Goal: Information Seeking & Learning: Compare options

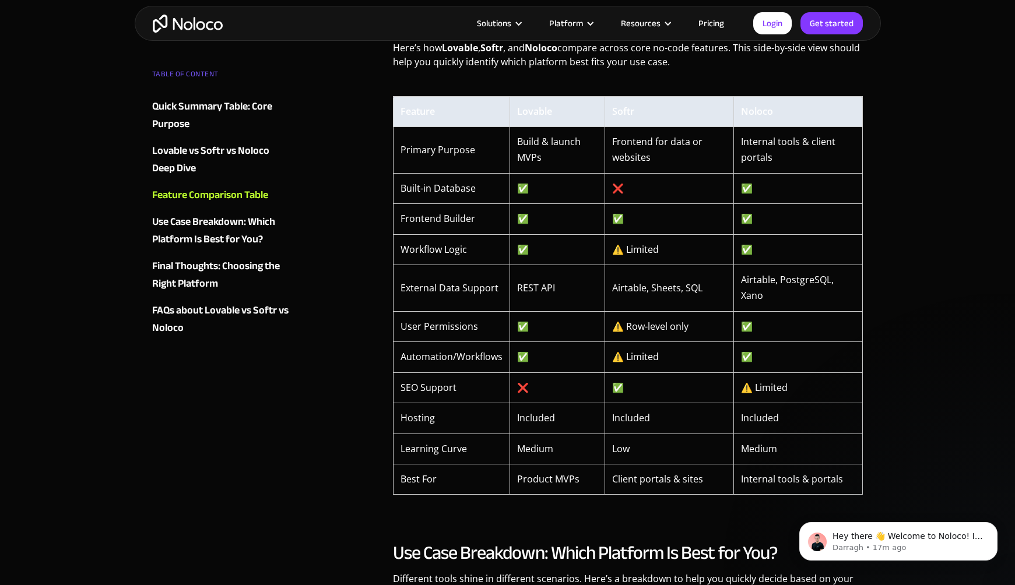
scroll to position [1946, 0]
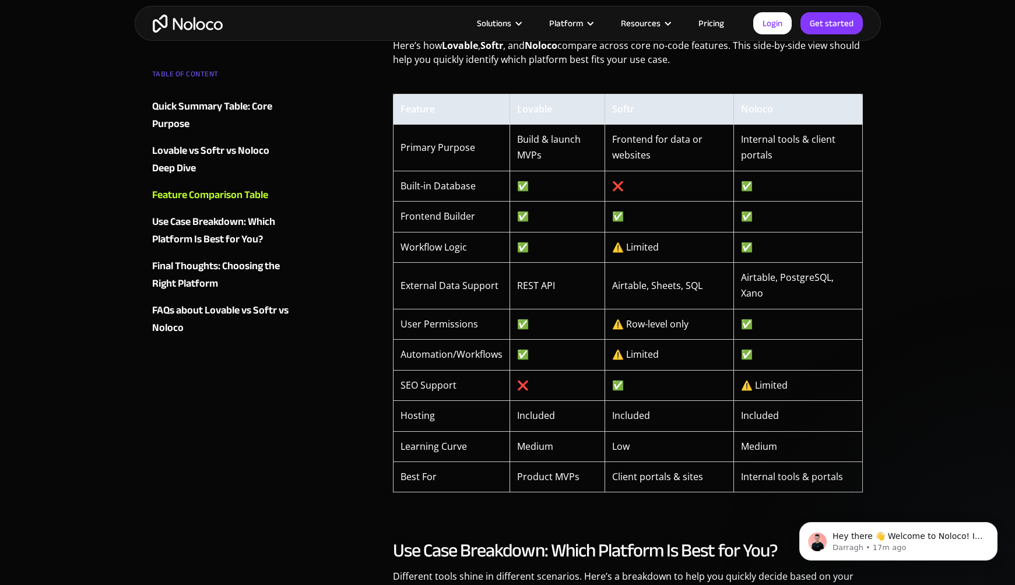
click at [615, 363] on td "⚠️ Limited" at bounding box center [669, 355] width 129 height 30
click at [606, 202] on td "✅" at bounding box center [669, 217] width 129 height 30
click at [637, 138] on td "Frontend for data or websites" at bounding box center [669, 147] width 129 height 47
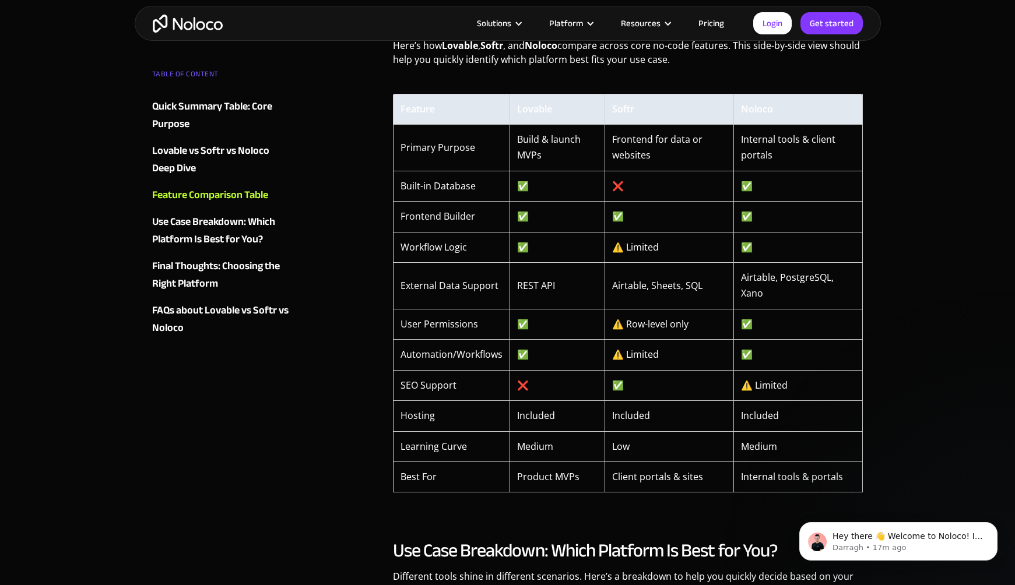
click at [766, 148] on td "Internal tools & client portals" at bounding box center [798, 147] width 129 height 47
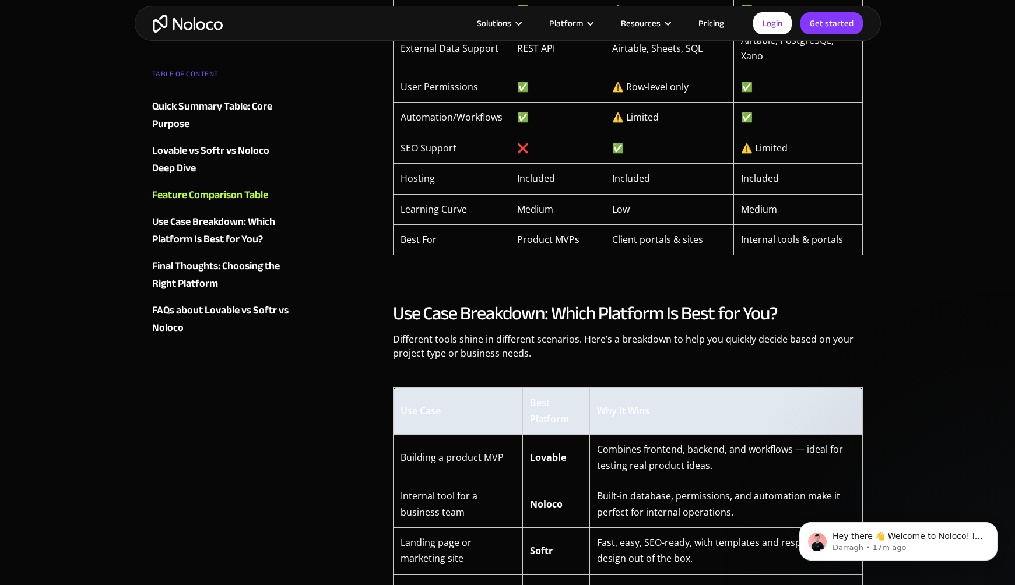
scroll to position [2213, 0]
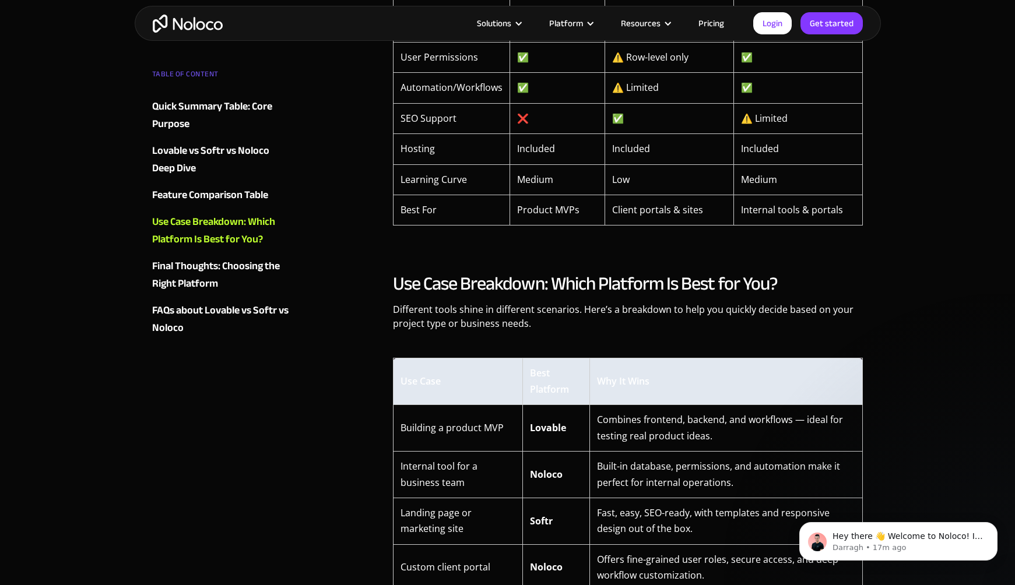
click at [693, 314] on p "Different tools shine in different scenarios. Here’s a breakdown to help you qu…" at bounding box center [628, 321] width 471 height 37
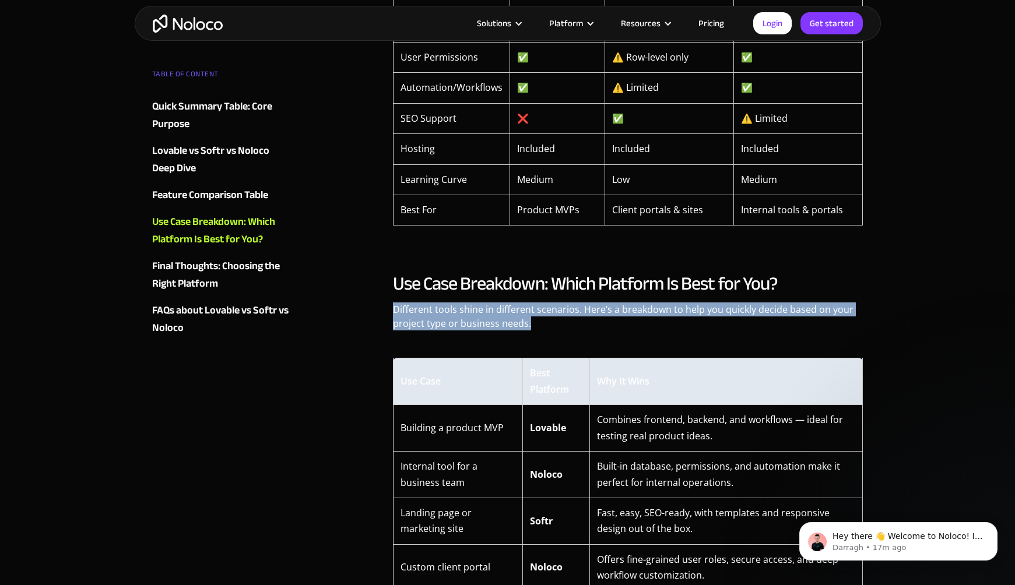
click at [693, 314] on p "Different tools shine in different scenarios. Here’s a breakdown to help you qu…" at bounding box center [628, 321] width 471 height 37
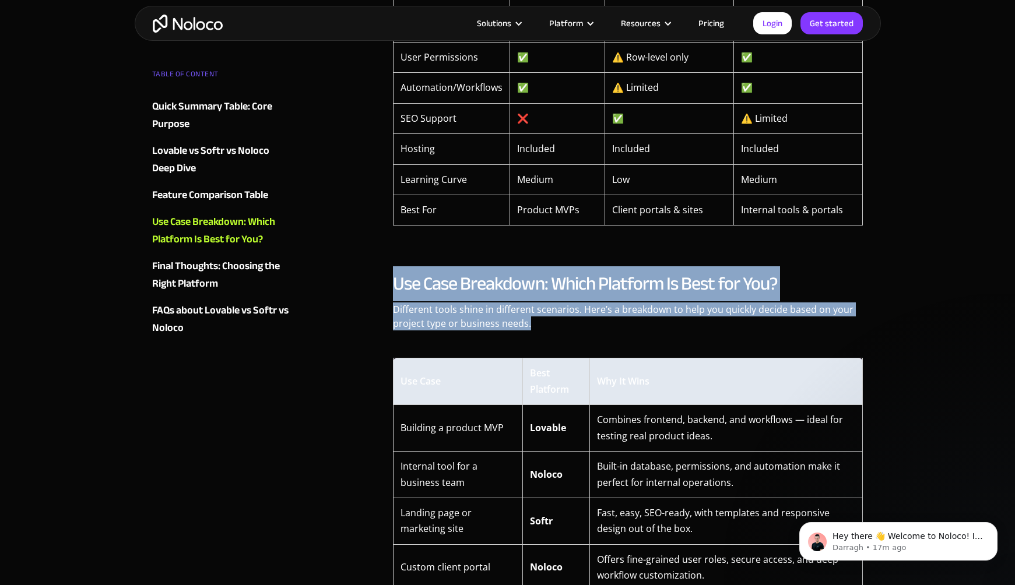
drag, startPoint x: 693, startPoint y: 322, endPoint x: 379, endPoint y: 287, distance: 315.6
drag, startPoint x: 386, startPoint y: 280, endPoint x: 581, endPoint y: 327, distance: 201.0
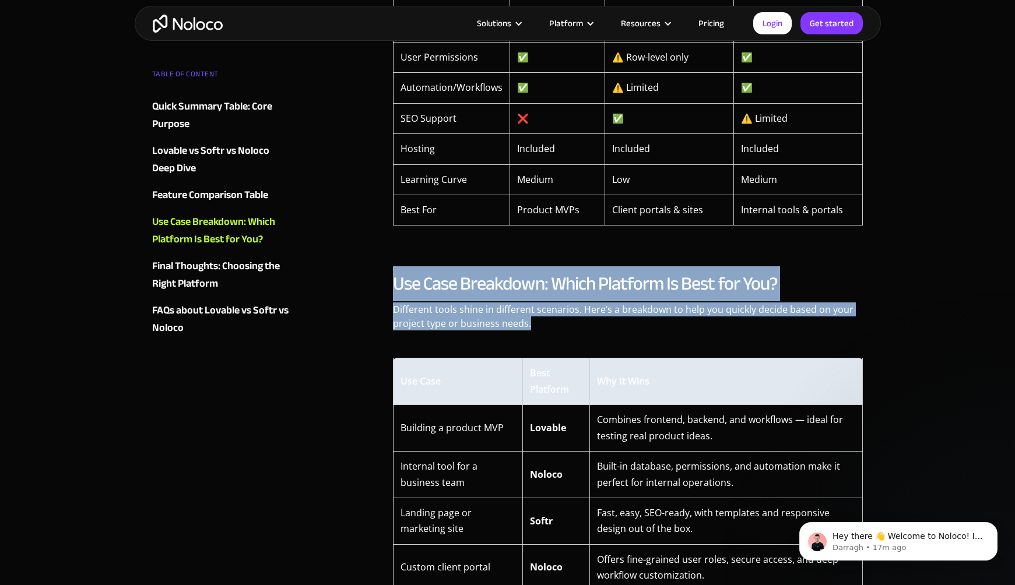
click at [581, 327] on p "Different tools shine in different scenarios. Here’s a breakdown to help you qu…" at bounding box center [628, 321] width 471 height 37
drag, startPoint x: 581, startPoint y: 327, endPoint x: 391, endPoint y: 279, distance: 196.0
drag, startPoint x: 392, startPoint y: 279, endPoint x: 588, endPoint y: 336, distance: 204.5
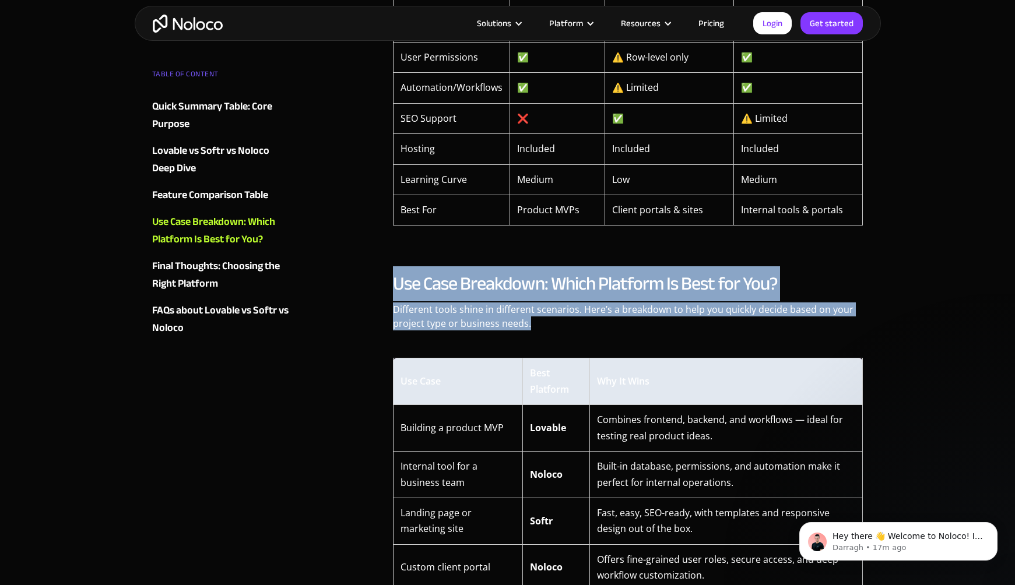
click at [588, 336] on p "Different tools shine in different scenarios. Here’s a breakdown to help you qu…" at bounding box center [628, 321] width 471 height 37
drag, startPoint x: 588, startPoint y: 336, endPoint x: 374, endPoint y: 285, distance: 219.9
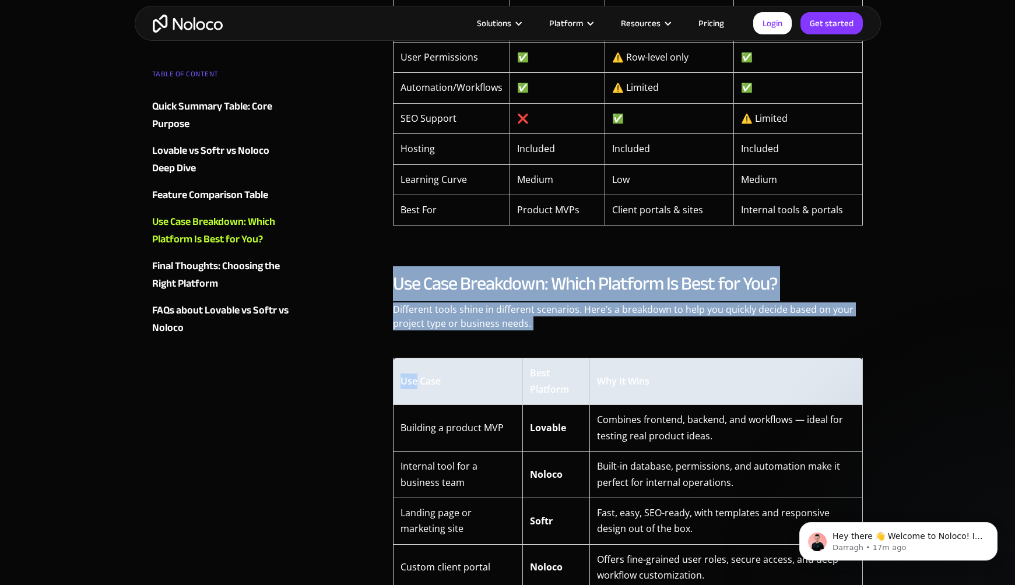
drag, startPoint x: 374, startPoint y: 285, endPoint x: 524, endPoint y: 344, distance: 160.7
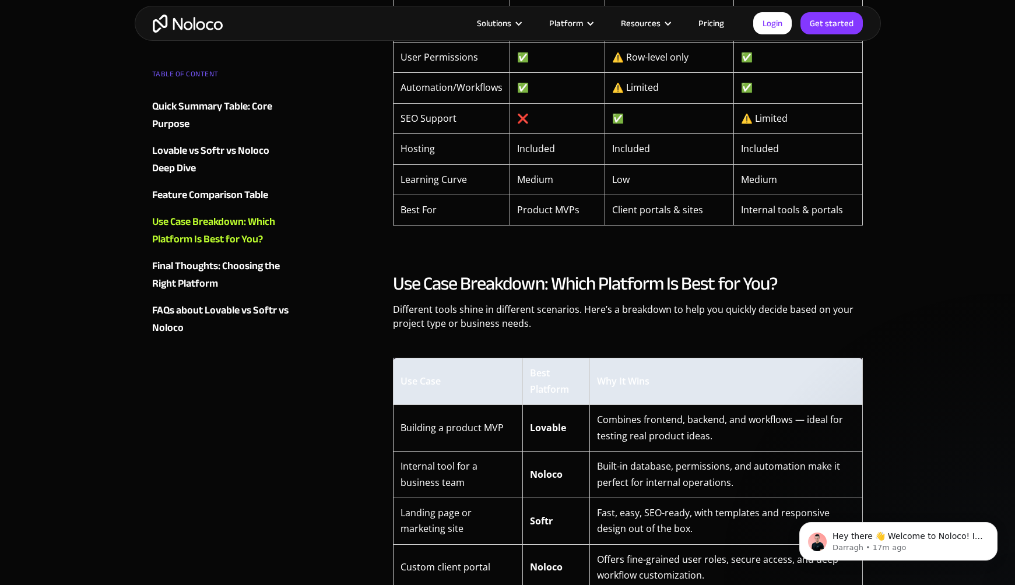
click at [537, 332] on p "Different tools shine in different scenarios. Here’s a breakdown to help you qu…" at bounding box center [628, 321] width 471 height 37
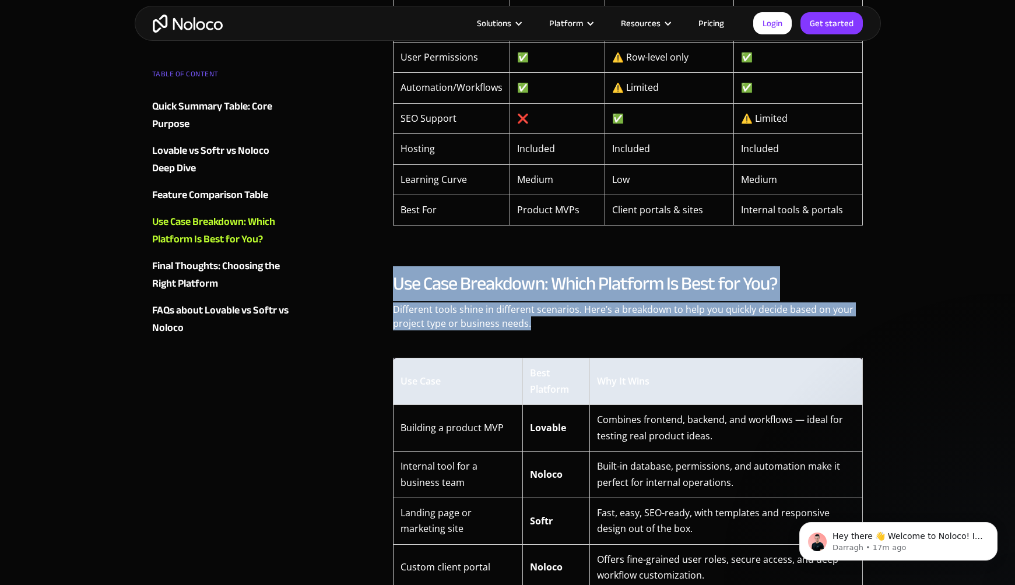
drag, startPoint x: 536, startPoint y: 332, endPoint x: 399, endPoint y: 276, distance: 148.3
click at [398, 276] on div "Use Case Breakdown: Which Platform Is Best for You? Different tools shine in di…" at bounding box center [628, 501] width 471 height 459
click at [399, 276] on h2 "Use Case Breakdown: Which Platform Is Best for You?" at bounding box center [628, 283] width 471 height 23
drag, startPoint x: 398, startPoint y: 277, endPoint x: 510, endPoint y: 351, distance: 134.2
click at [515, 351] on div "Use Case Breakdown: Which Platform Is Best for You? Different tools shine in di…" at bounding box center [628, 501] width 471 height 459
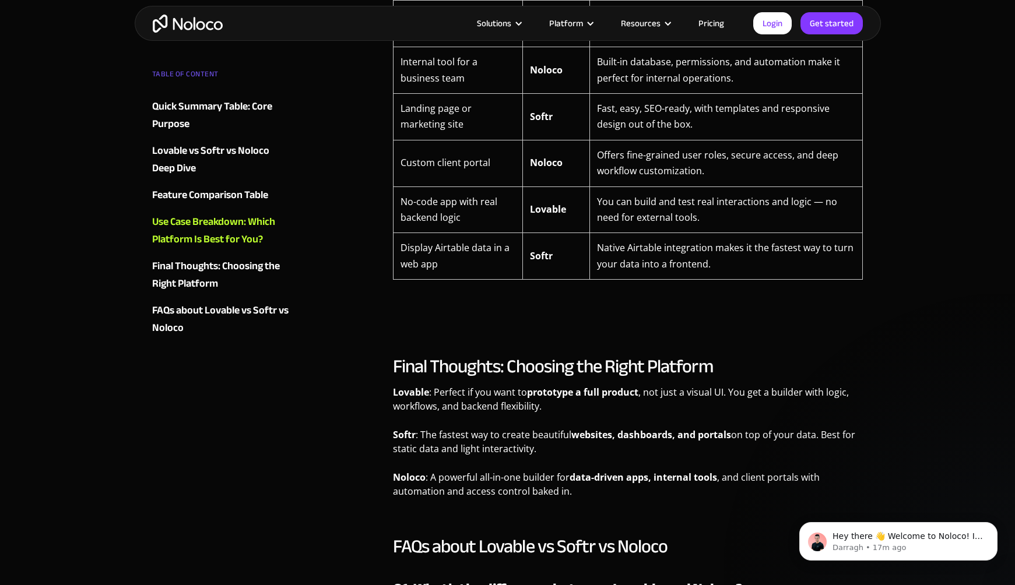
scroll to position [2618, 0]
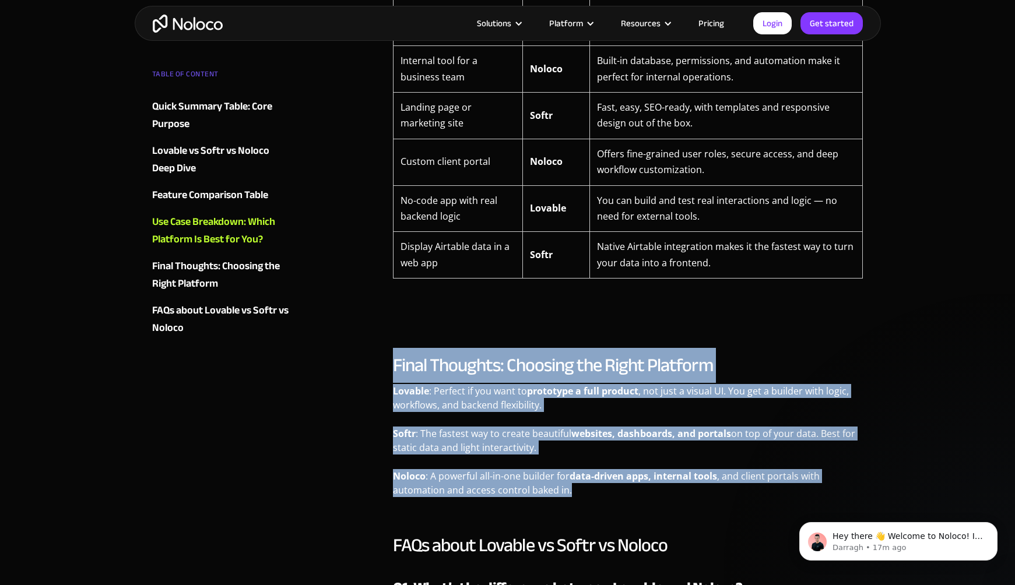
drag, startPoint x: 385, startPoint y: 364, endPoint x: 571, endPoint y: 494, distance: 227.7
click at [571, 494] on p "Noloco : A powerful all-in-one builder for data-driven apps, internal tools , a…" at bounding box center [628, 487] width 471 height 37
drag, startPoint x: 584, startPoint y: 494, endPoint x: 427, endPoint y: 353, distance: 211.4
click at [427, 354] on div "Final Thoughts: Choosing the Right Platform Lovable : Perfect if you want to pr…" at bounding box center [628, 430] width 471 height 152
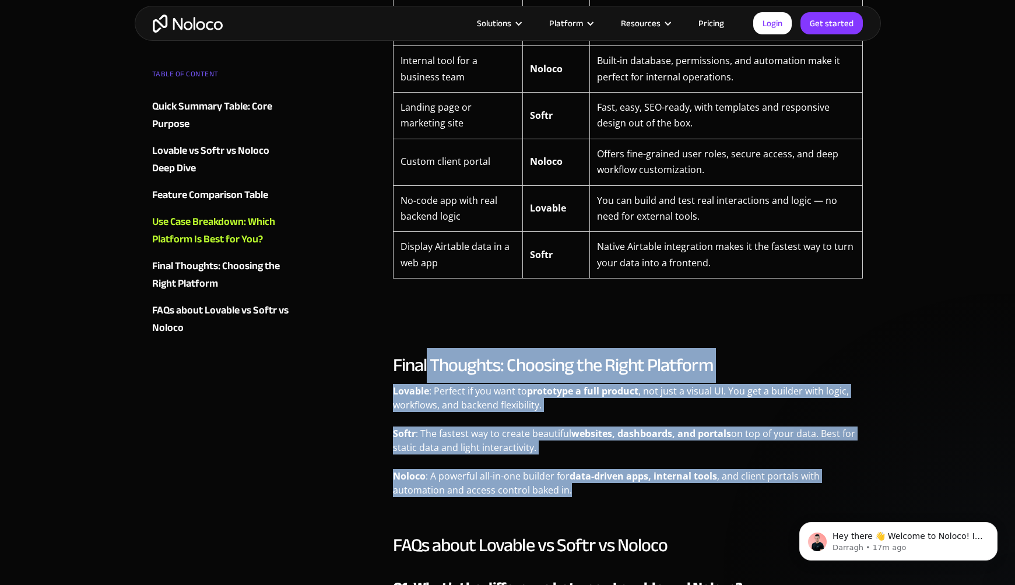
click at [427, 354] on h2 "Final Thoughts: Choosing the Right Platform" at bounding box center [628, 365] width 471 height 23
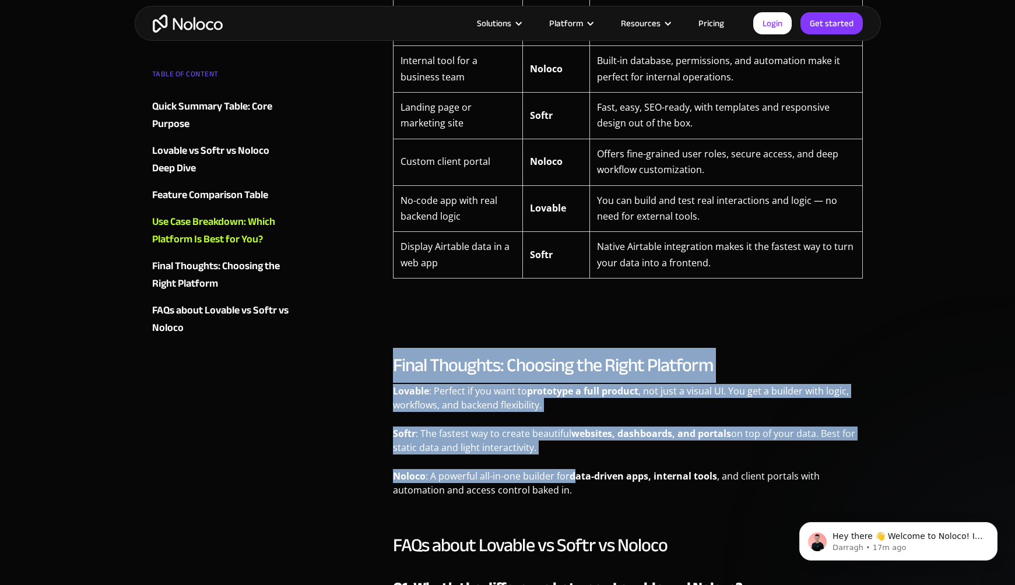
drag, startPoint x: 402, startPoint y: 345, endPoint x: 586, endPoint y: 483, distance: 229.5
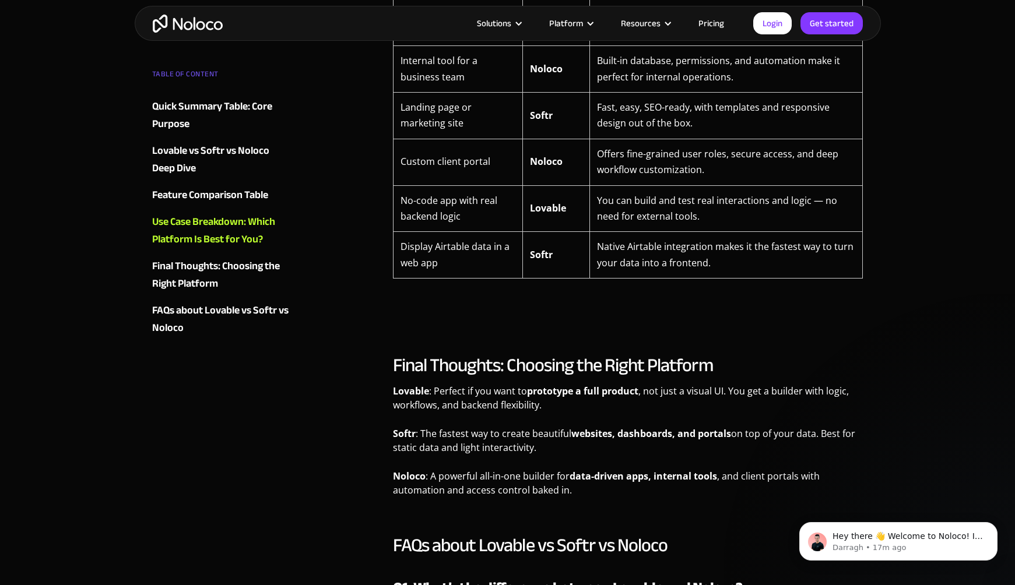
click at [586, 483] on p "Noloco : A powerful all-in-one builder for data-driven apps, internal tools , a…" at bounding box center [628, 487] width 471 height 37
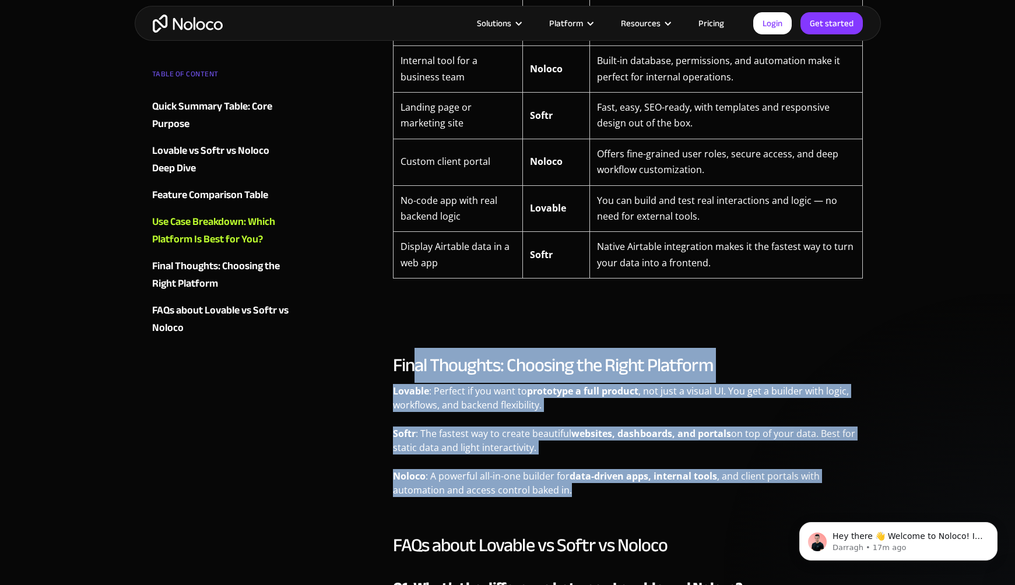
drag, startPoint x: 587, startPoint y: 490, endPoint x: 406, endPoint y: 367, distance: 219.1
click at [408, 368] on div "Final Thoughts: Choosing the Right Platform Lovable : Perfect if you want to pr…" at bounding box center [628, 430] width 471 height 152
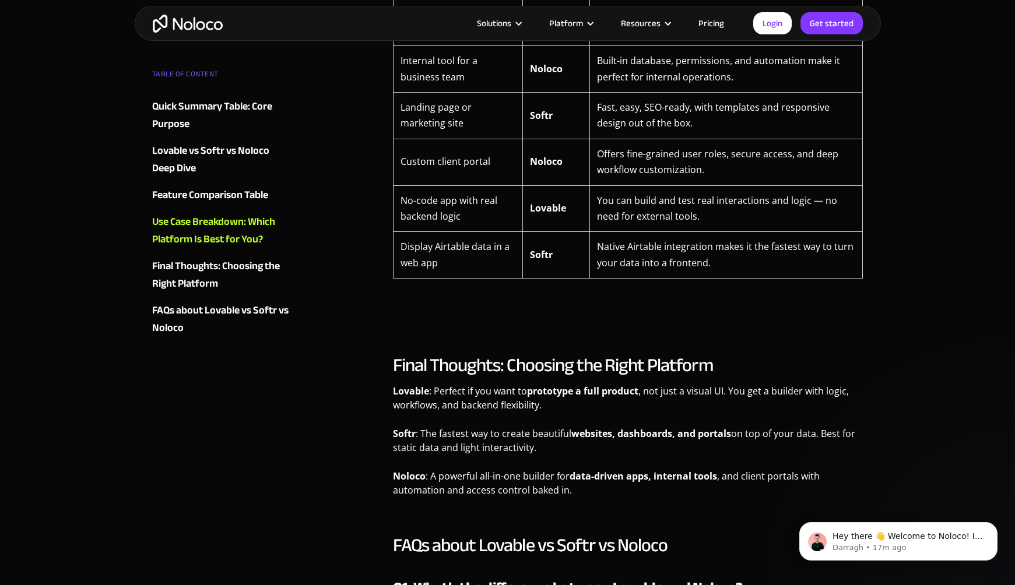
click at [403, 364] on h2 "Final Thoughts: Choosing the Right Platform" at bounding box center [628, 365] width 471 height 23
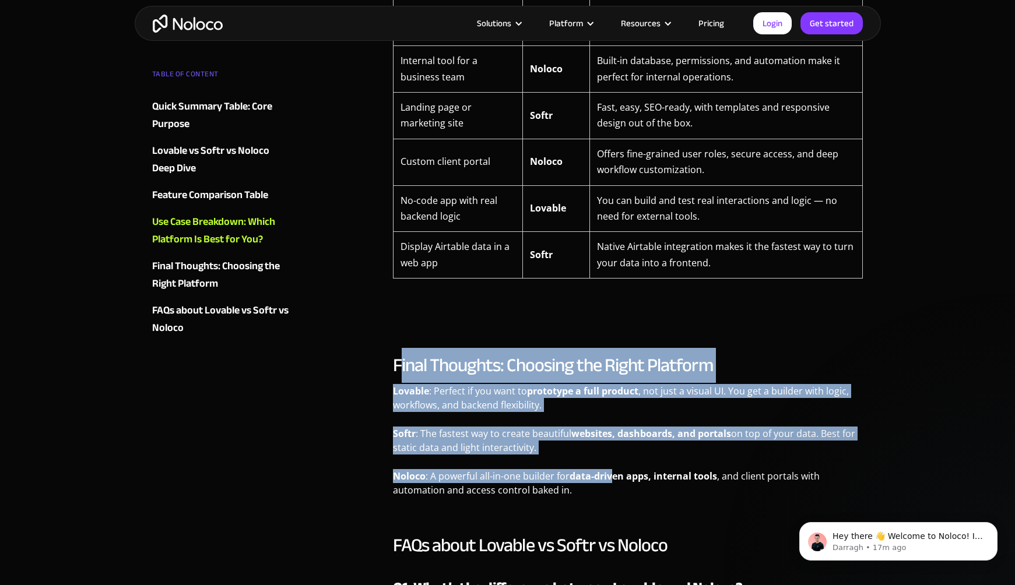
drag, startPoint x: 402, startPoint y: 363, endPoint x: 612, endPoint y: 482, distance: 241.5
click at [612, 482] on div "Final Thoughts: Choosing the Right Platform Lovable : Perfect if you want to pr…" at bounding box center [628, 430] width 471 height 152
click at [612, 482] on strong "data-driven apps, internal tools" at bounding box center [644, 476] width 148 height 13
drag, startPoint x: 631, startPoint y: 482, endPoint x: 417, endPoint y: 362, distance: 244.9
click at [417, 362] on div "Final Thoughts: Choosing the Right Platform Lovable : Perfect if you want to pr…" at bounding box center [628, 430] width 471 height 152
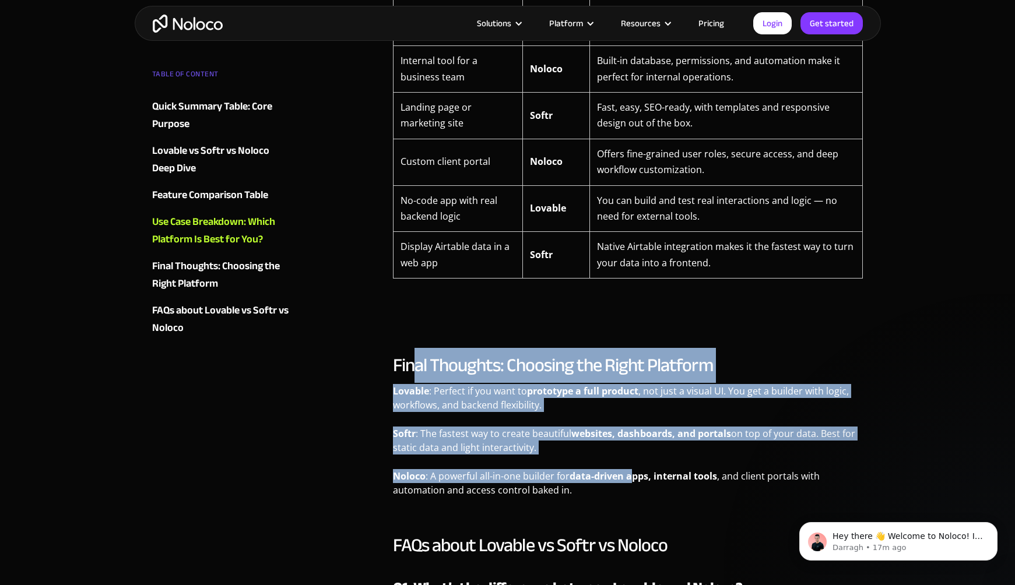
click at [417, 362] on h2 "Final Thoughts: Choosing the Right Platform" at bounding box center [628, 365] width 471 height 23
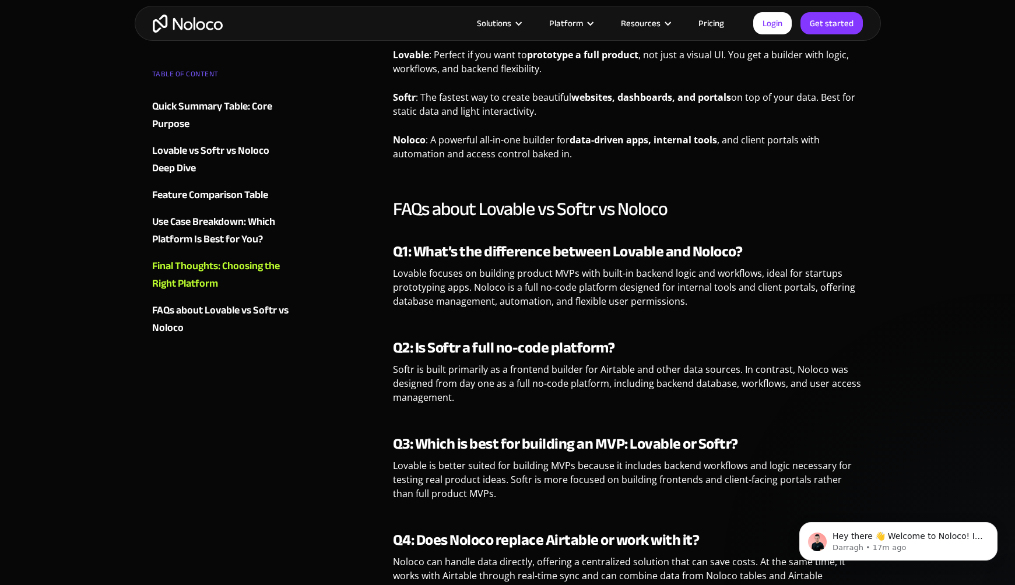
scroll to position [3003, 0]
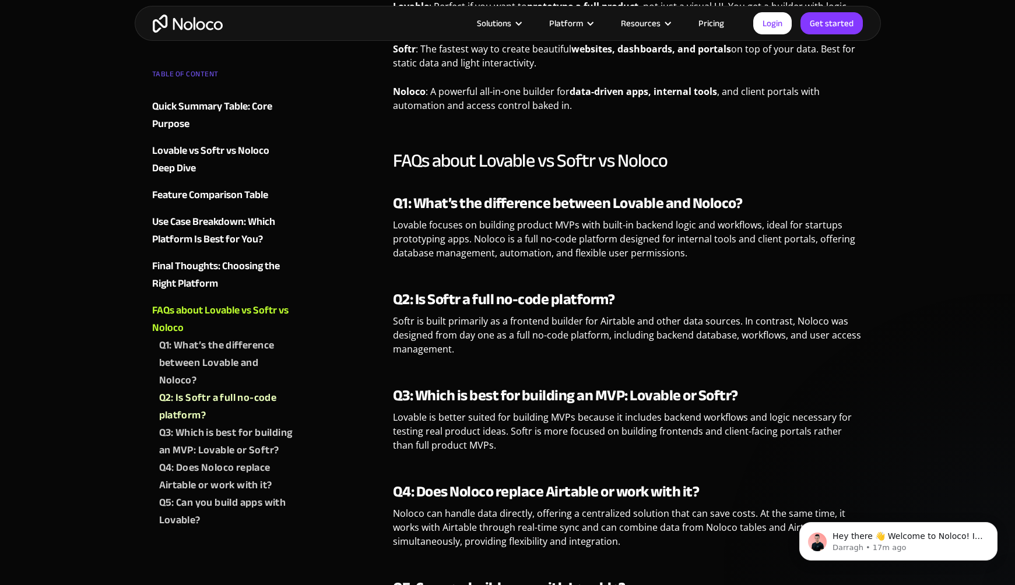
click at [405, 209] on strong "Q1: What’s the difference between Lovable and Noloco?" at bounding box center [568, 203] width 350 height 29
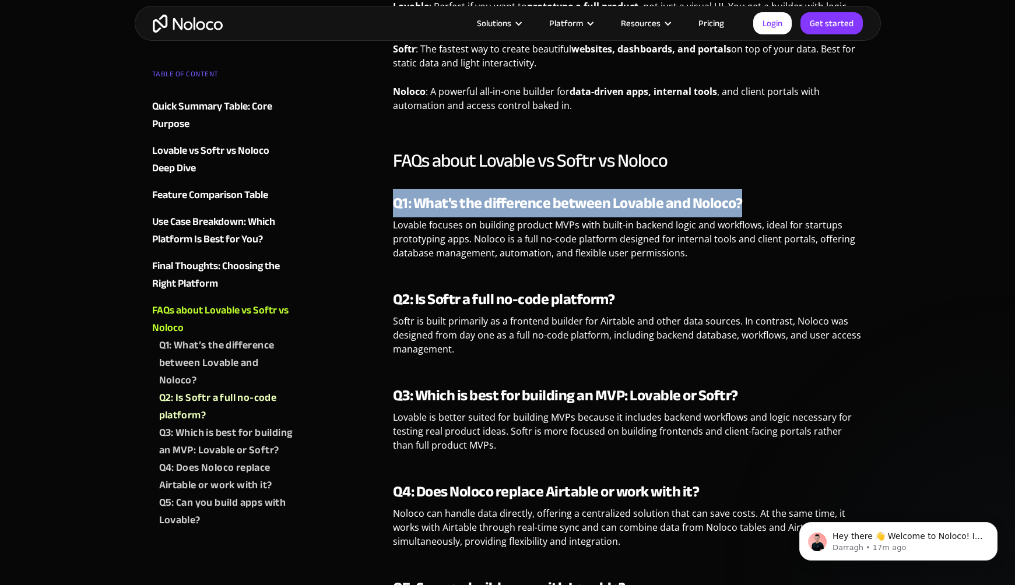
click at [405, 209] on strong "Q1: What’s the difference between Lovable and Noloco?" at bounding box center [568, 203] width 350 height 29
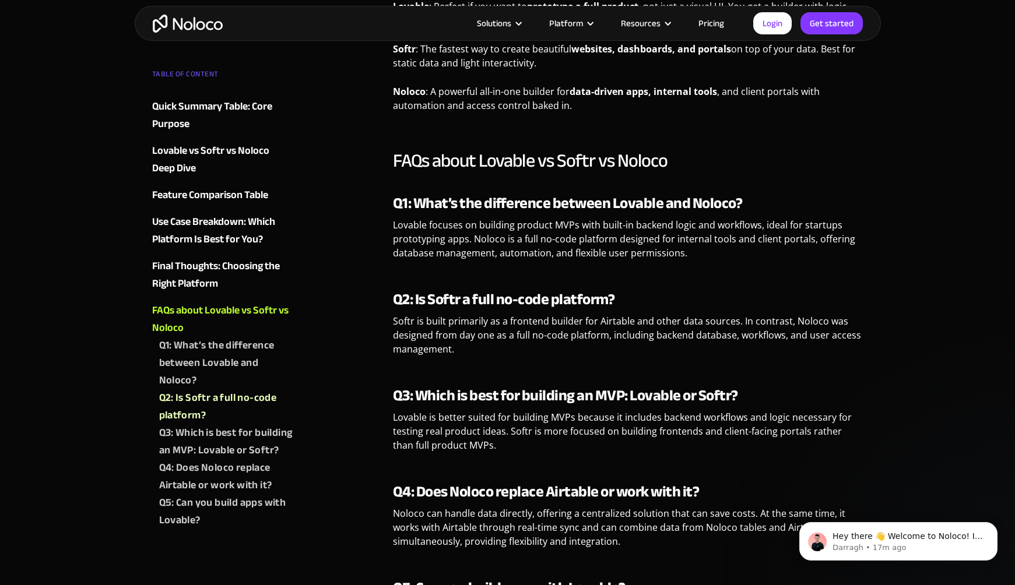
click at [419, 233] on p "‍ Lovable focuses on building product MVPs with built-in backend logic and work…" at bounding box center [628, 243] width 471 height 51
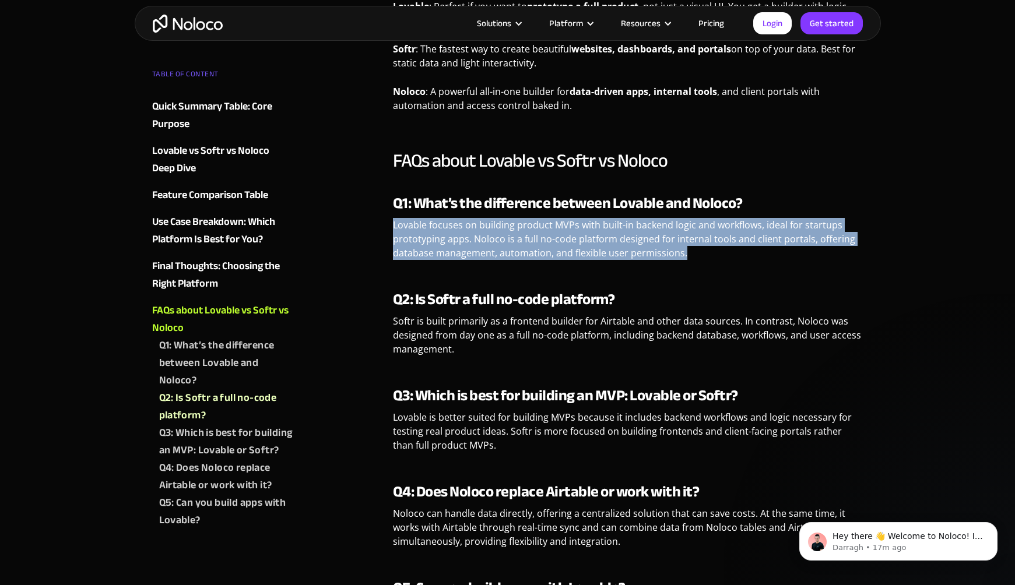
click at [419, 233] on p "‍ Lovable focuses on building product MVPs with built-in backend logic and work…" at bounding box center [628, 243] width 471 height 51
click at [420, 233] on p "‍ Lovable focuses on building product MVPs with built-in backend logic and work…" at bounding box center [628, 243] width 471 height 51
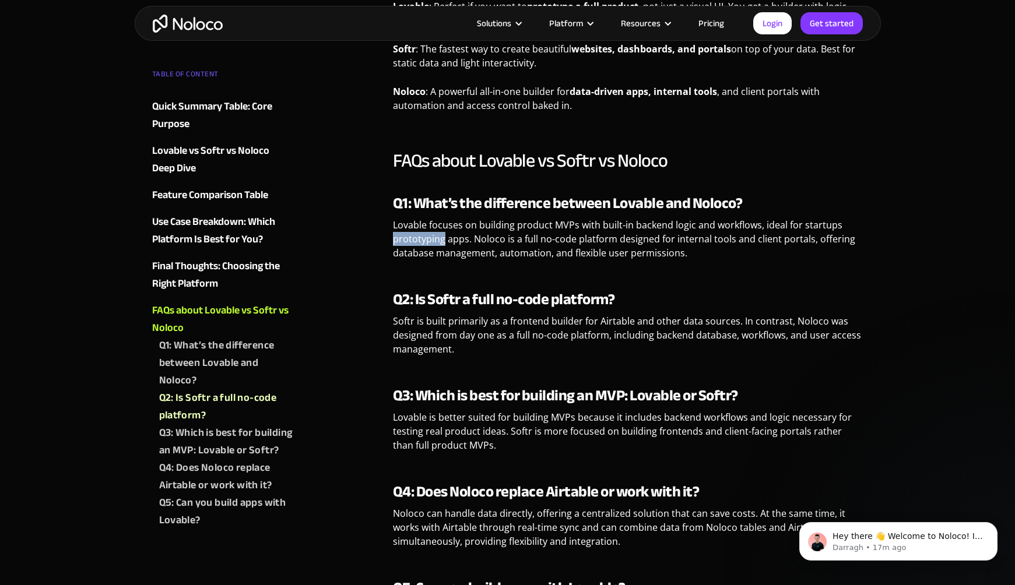
click at [420, 233] on p "‍ Lovable focuses on building product MVPs with built-in backend logic and work…" at bounding box center [628, 243] width 471 height 51
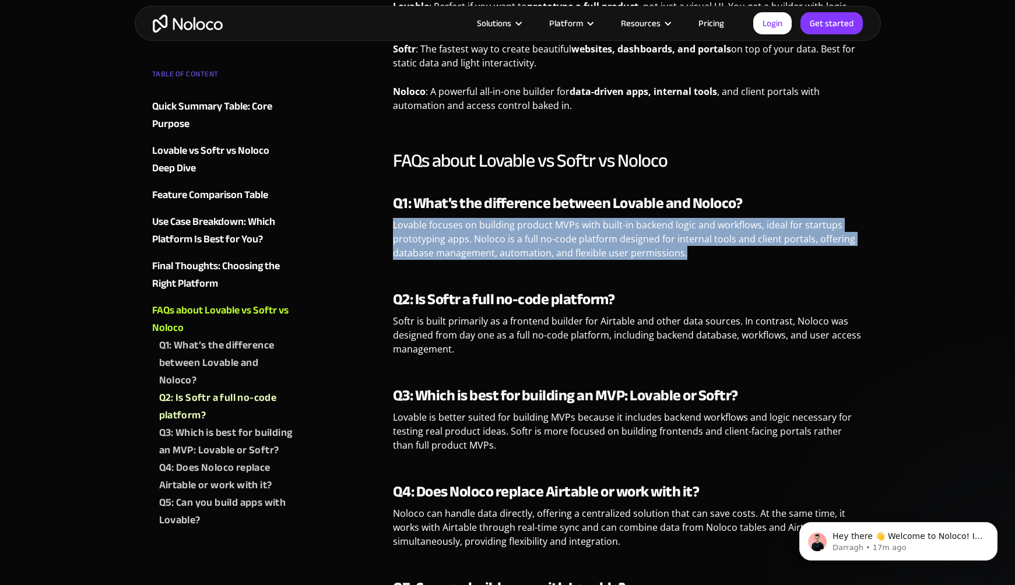
click at [420, 233] on p "‍ Lovable focuses on building product MVPs with built-in backend logic and work…" at bounding box center [628, 243] width 471 height 51
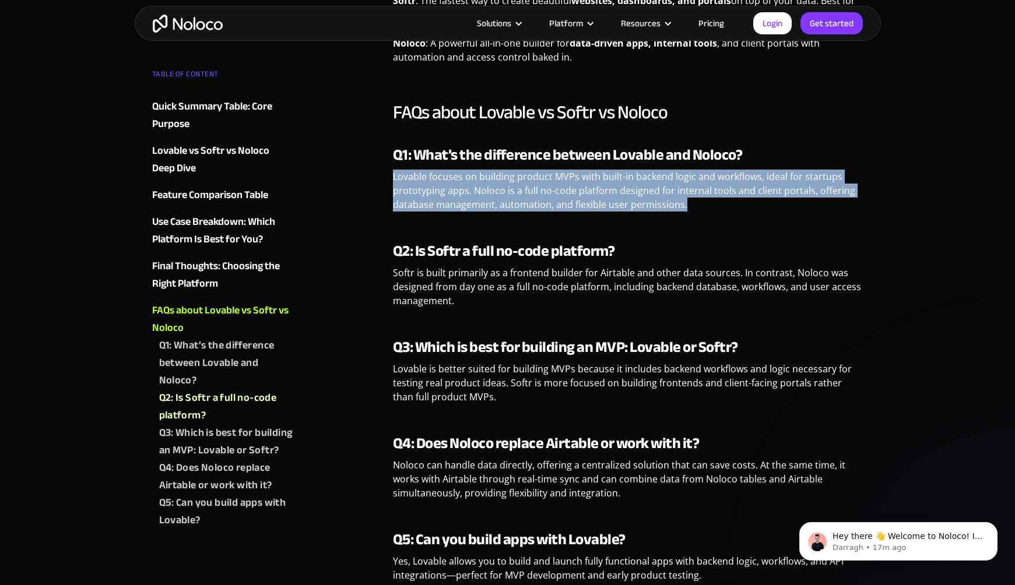
scroll to position [3059, 0]
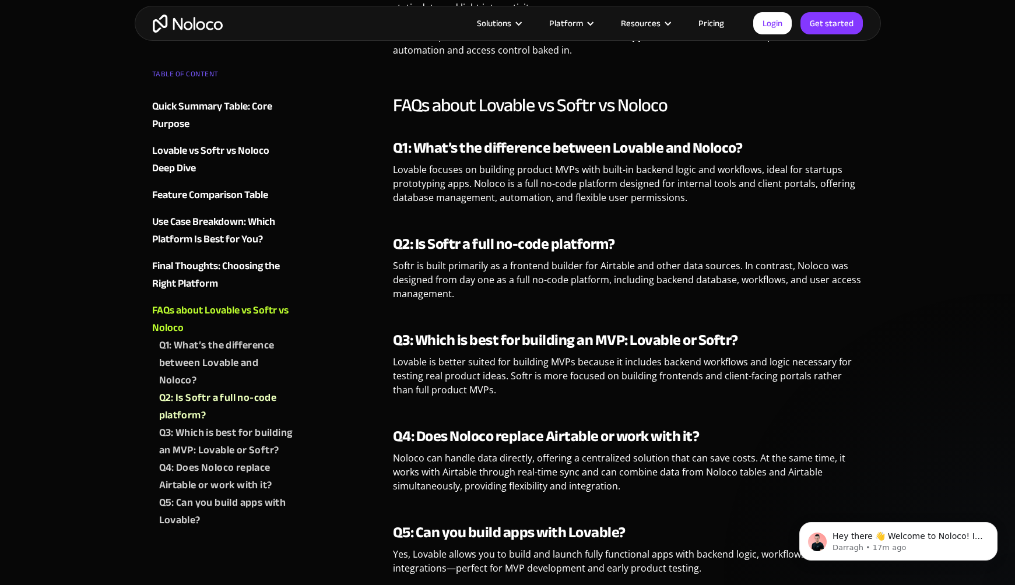
click at [413, 275] on p "‍ Softr is built primarily as a frontend builder for Airtable and other data so…" at bounding box center [628, 284] width 471 height 51
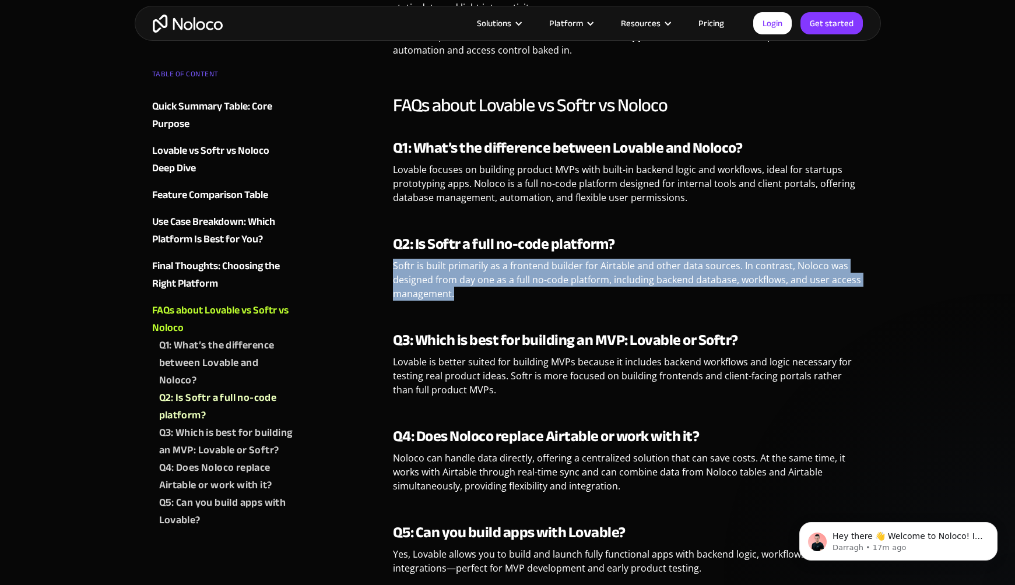
click at [413, 275] on p "‍ Softr is built primarily as a frontend builder for Airtable and other data so…" at bounding box center [628, 284] width 471 height 51
click at [476, 468] on p "‍ Noloco can handle data directly, offering a centralized solution that can sav…" at bounding box center [628, 476] width 471 height 51
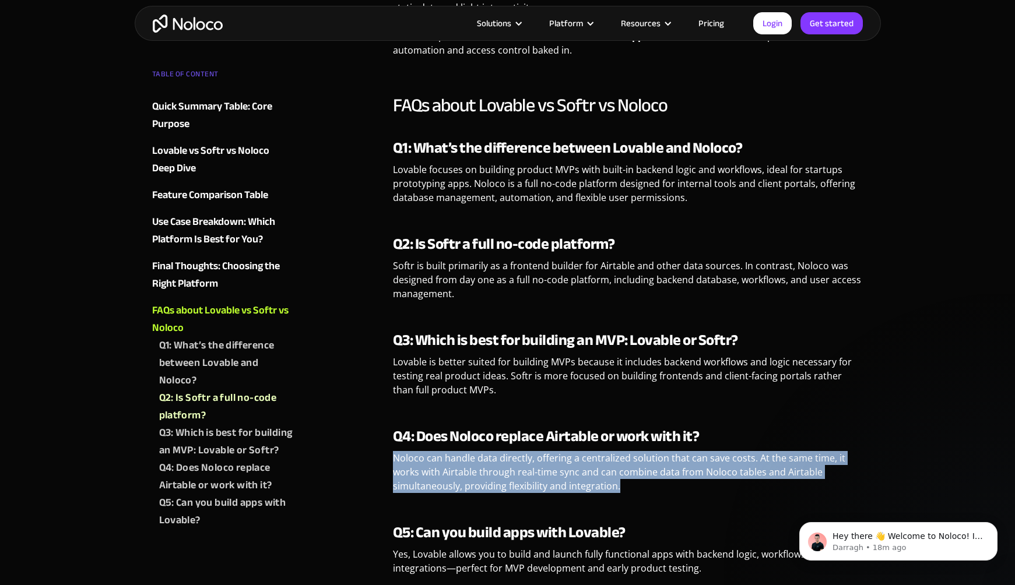
click at [476, 468] on p "‍ Noloco can handle data directly, offering a centralized solution that can sav…" at bounding box center [628, 476] width 471 height 51
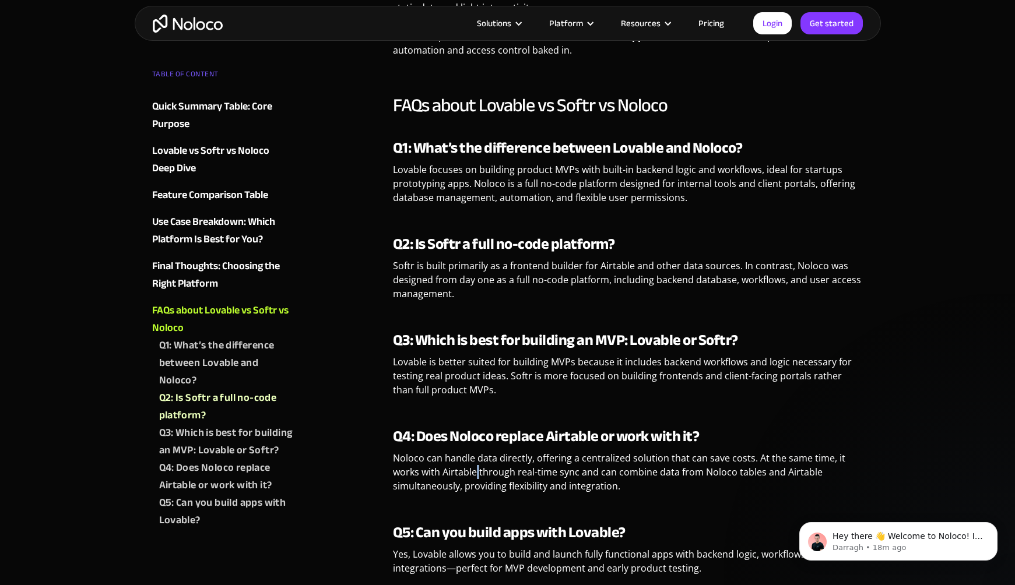
click at [476, 468] on p "‍ Noloco can handle data directly, offering a centralized solution that can sav…" at bounding box center [628, 476] width 471 height 51
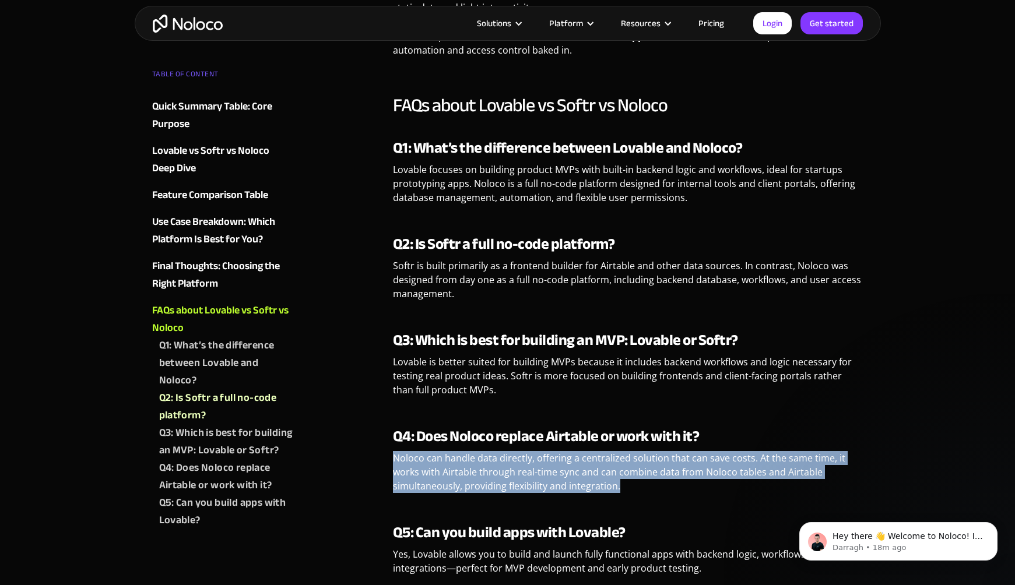
click at [476, 468] on p "‍ Noloco can handle data directly, offering a centralized solution that can sav…" at bounding box center [628, 476] width 471 height 51
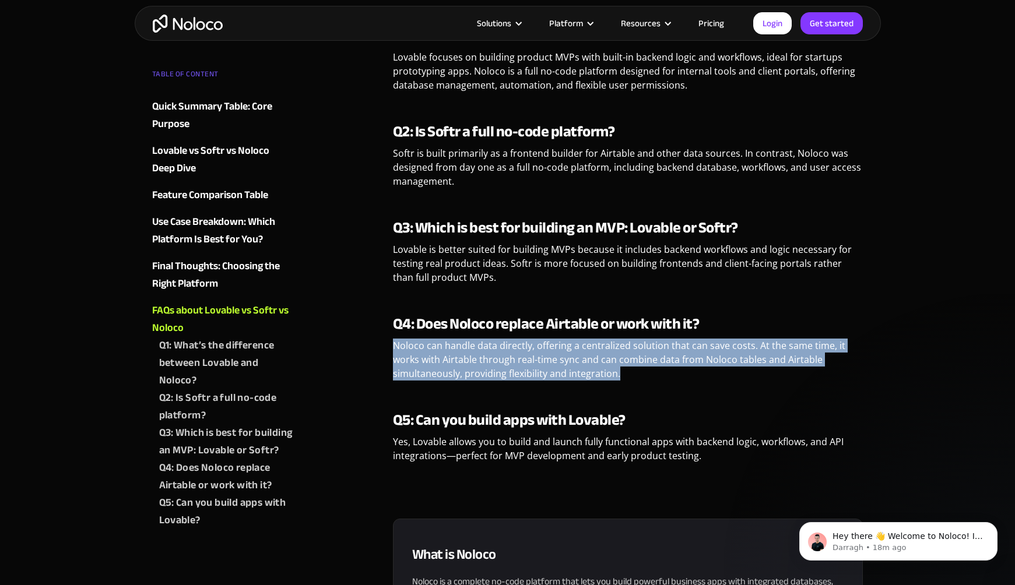
scroll to position [3179, 0]
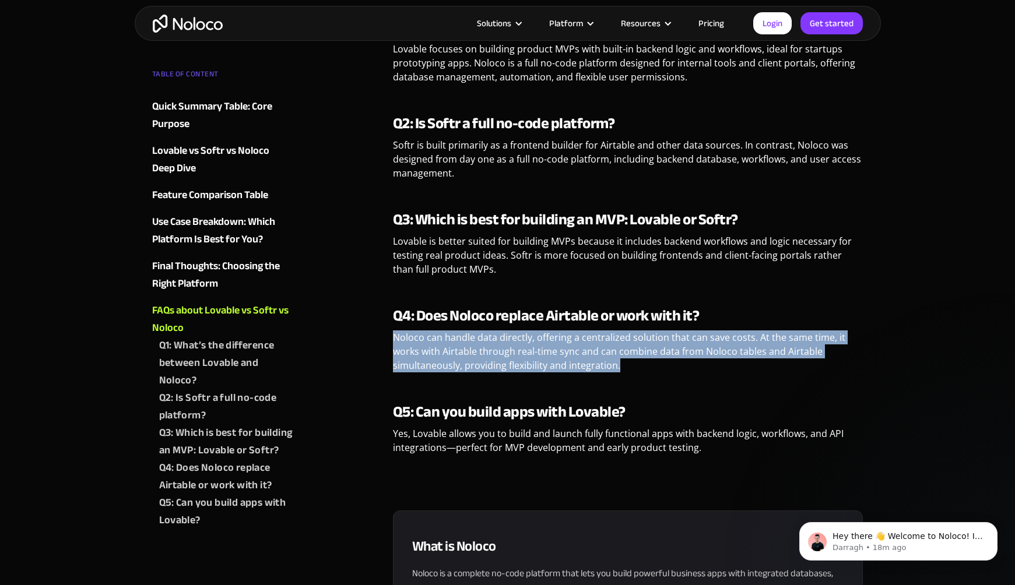
click at [565, 368] on p "‍ Noloco can handle data directly, offering a centralized solution that can sav…" at bounding box center [628, 356] width 471 height 51
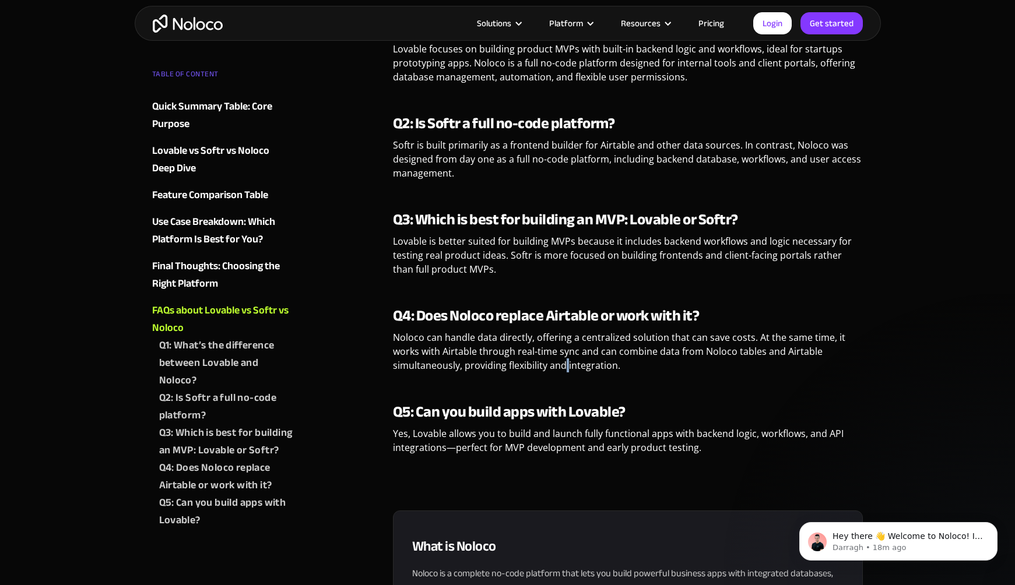
click at [565, 368] on p "‍ Noloco can handle data directly, offering a centralized solution that can sav…" at bounding box center [628, 356] width 471 height 51
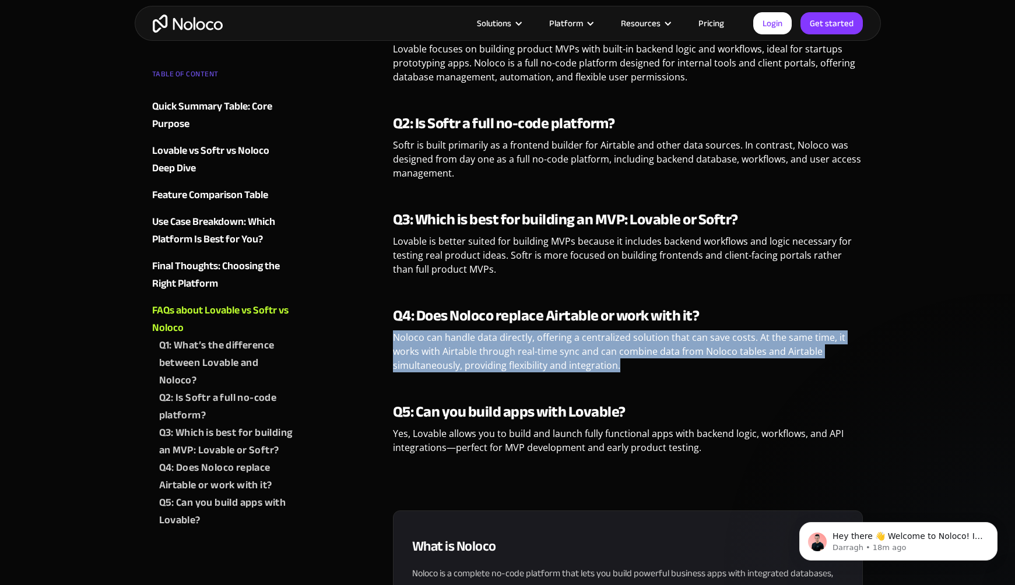
click at [565, 368] on p "‍ Noloco can handle data directly, offering a centralized solution that can sav…" at bounding box center [628, 356] width 471 height 51
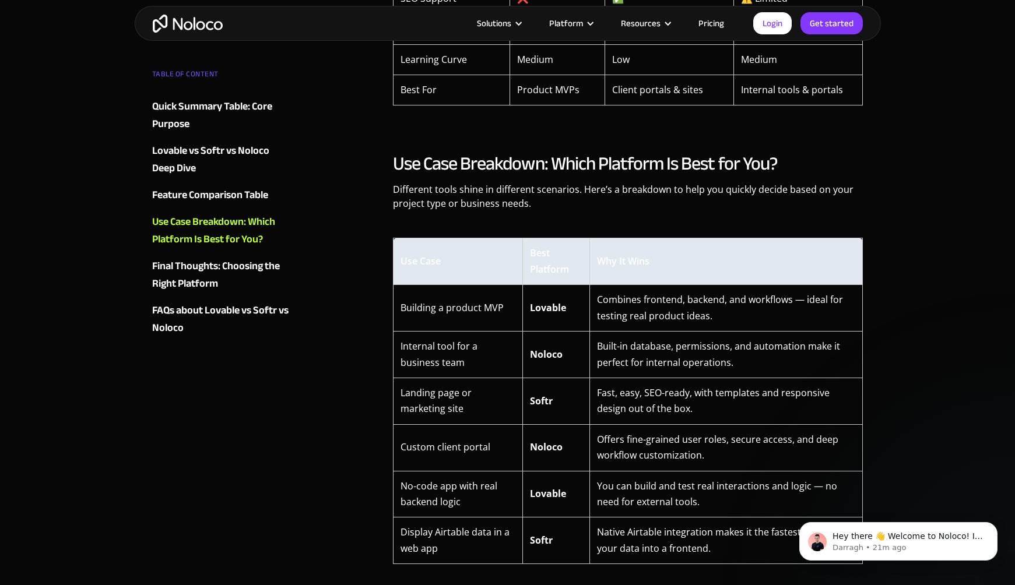
scroll to position [2333, 0]
click at [547, 313] on strong "Lovable" at bounding box center [548, 307] width 36 height 13
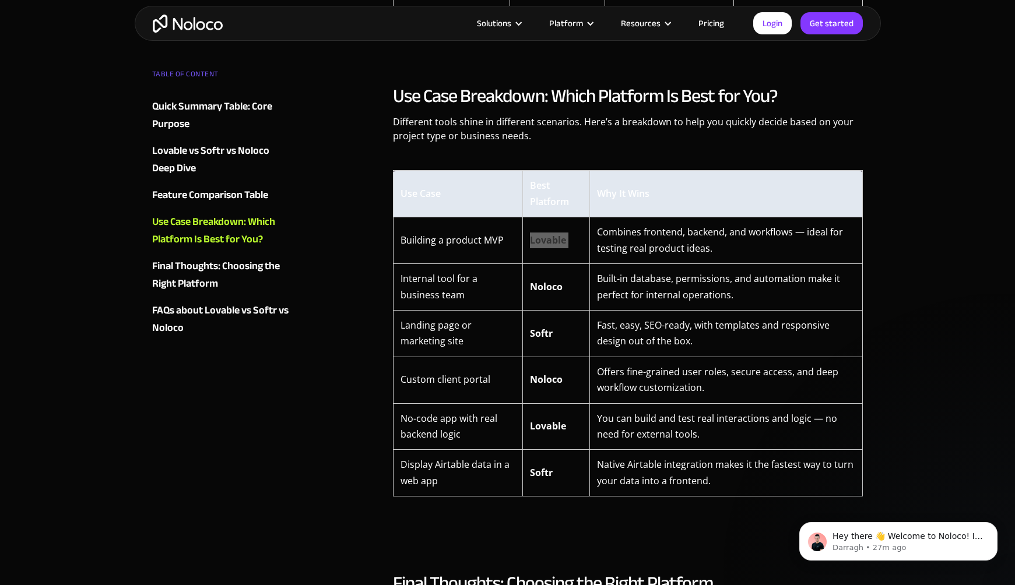
scroll to position [2388, 0]
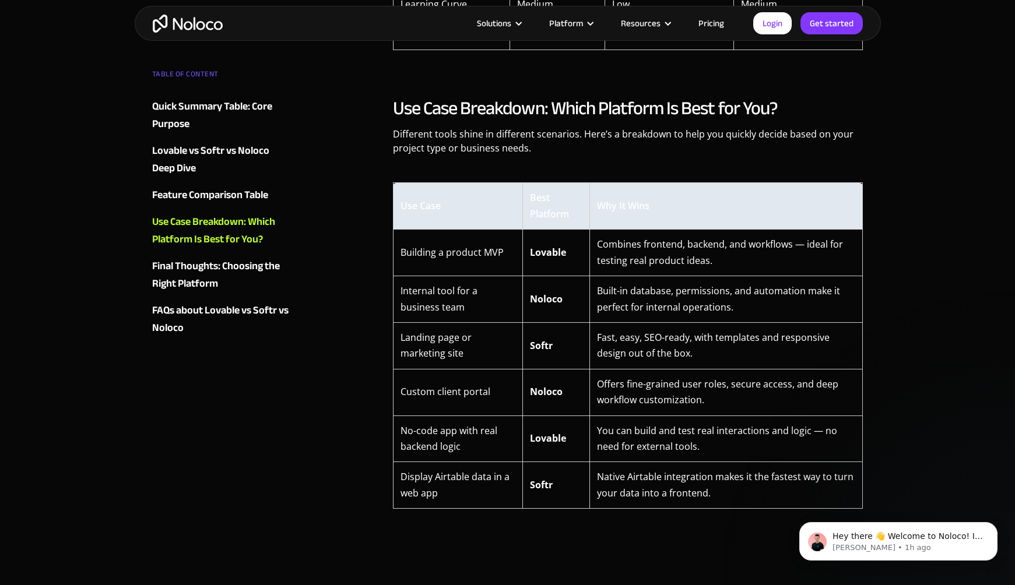
click at [650, 271] on td "Combines frontend, backend, and workflows — ideal for testing real product idea…" at bounding box center [725, 253] width 273 height 47
click at [649, 306] on td "Built-in database, permissions, and automation make it perfect for internal ope…" at bounding box center [725, 299] width 273 height 47
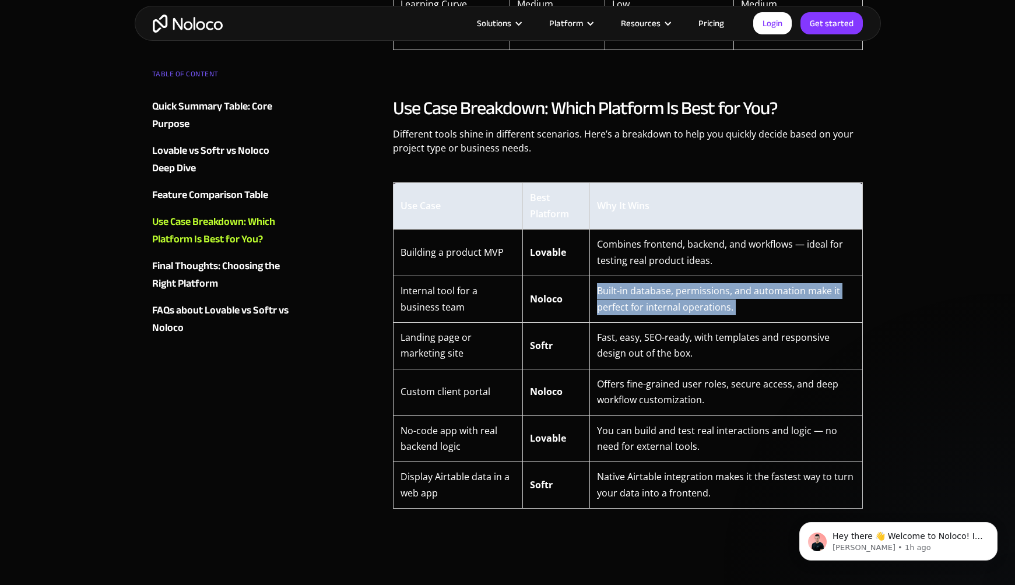
click at [649, 306] on td "Built-in database, permissions, and automation make it perfect for internal ope…" at bounding box center [725, 299] width 273 height 47
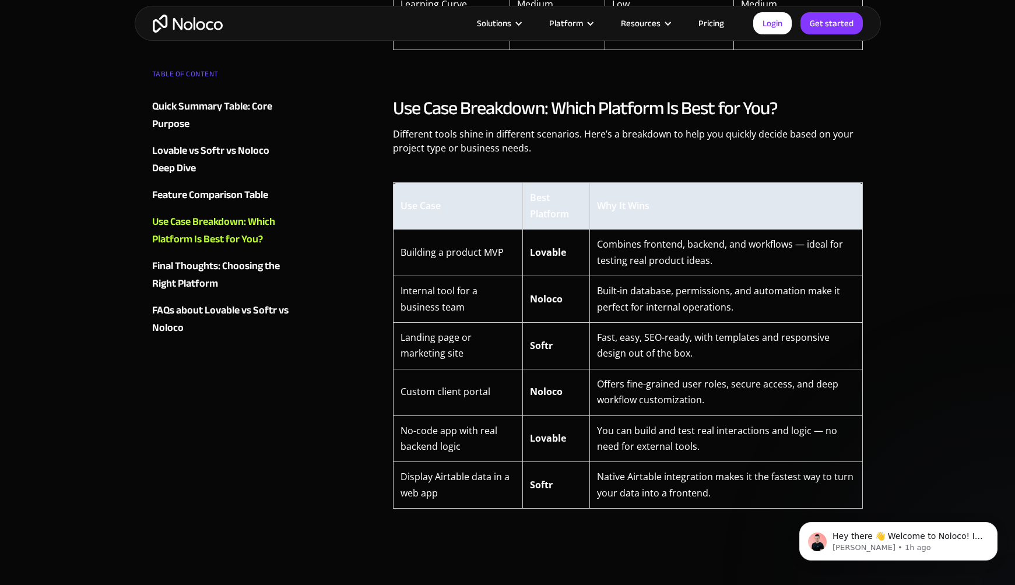
click at [651, 283] on td "Built-in database, permissions, and automation make it perfect for internal ope…" at bounding box center [725, 299] width 273 height 47
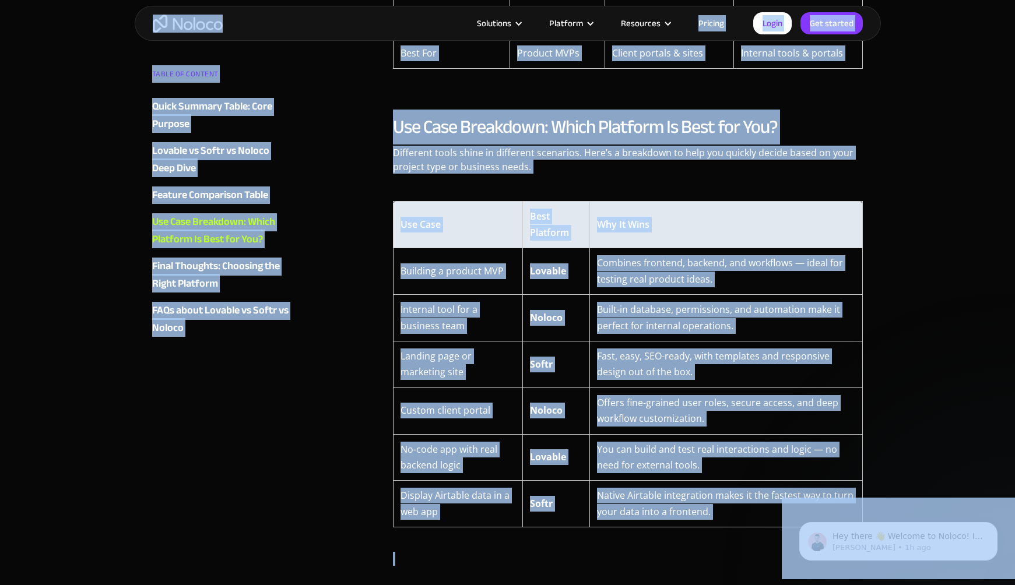
click at [651, 299] on td "Built-in database, permissions, and automation make it perfect for internal ope…" at bounding box center [725, 318] width 273 height 47
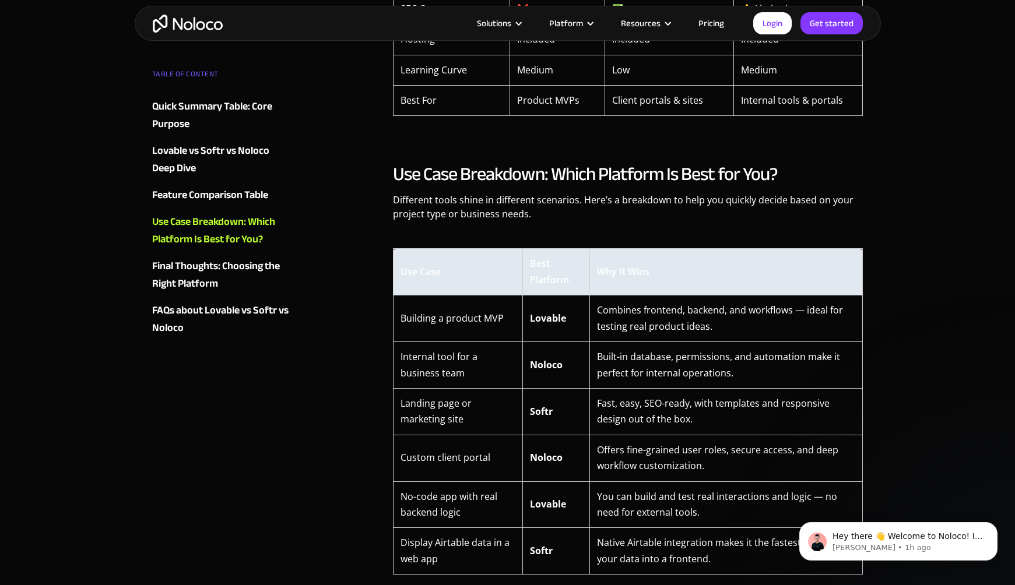
scroll to position [2321, 0]
